Goal: Task Accomplishment & Management: Manage account settings

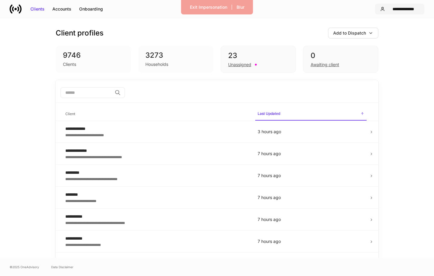
click at [401, 11] on div "**********" at bounding box center [403, 9] width 32 height 6
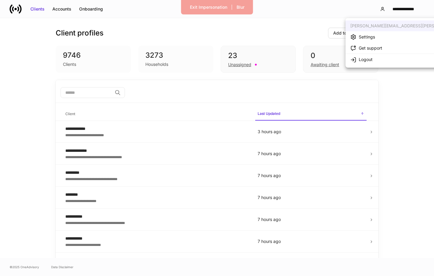
click at [380, 38] on li "Settings" at bounding box center [420, 36] width 151 height 11
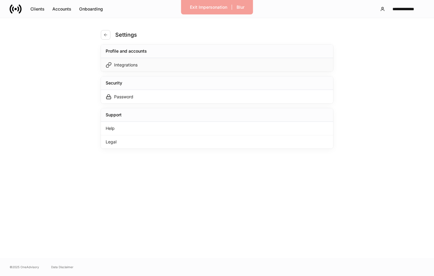
click at [139, 66] on div "Integrations" at bounding box center [217, 65] width 232 height 14
